Goal: Task Accomplishment & Management: Manage account settings

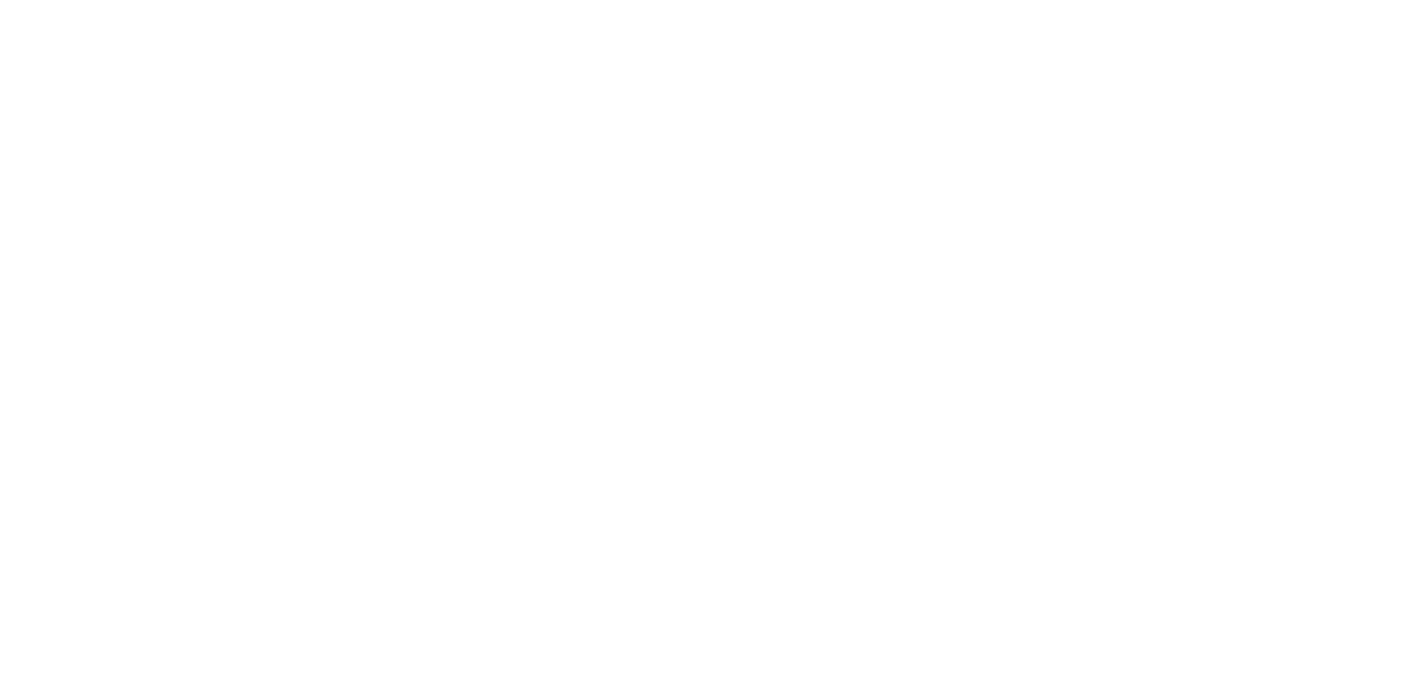
click at [1357, 32] on div at bounding box center [710, 337] width 1420 height 674
